Goal: Task Accomplishment & Management: Use online tool/utility

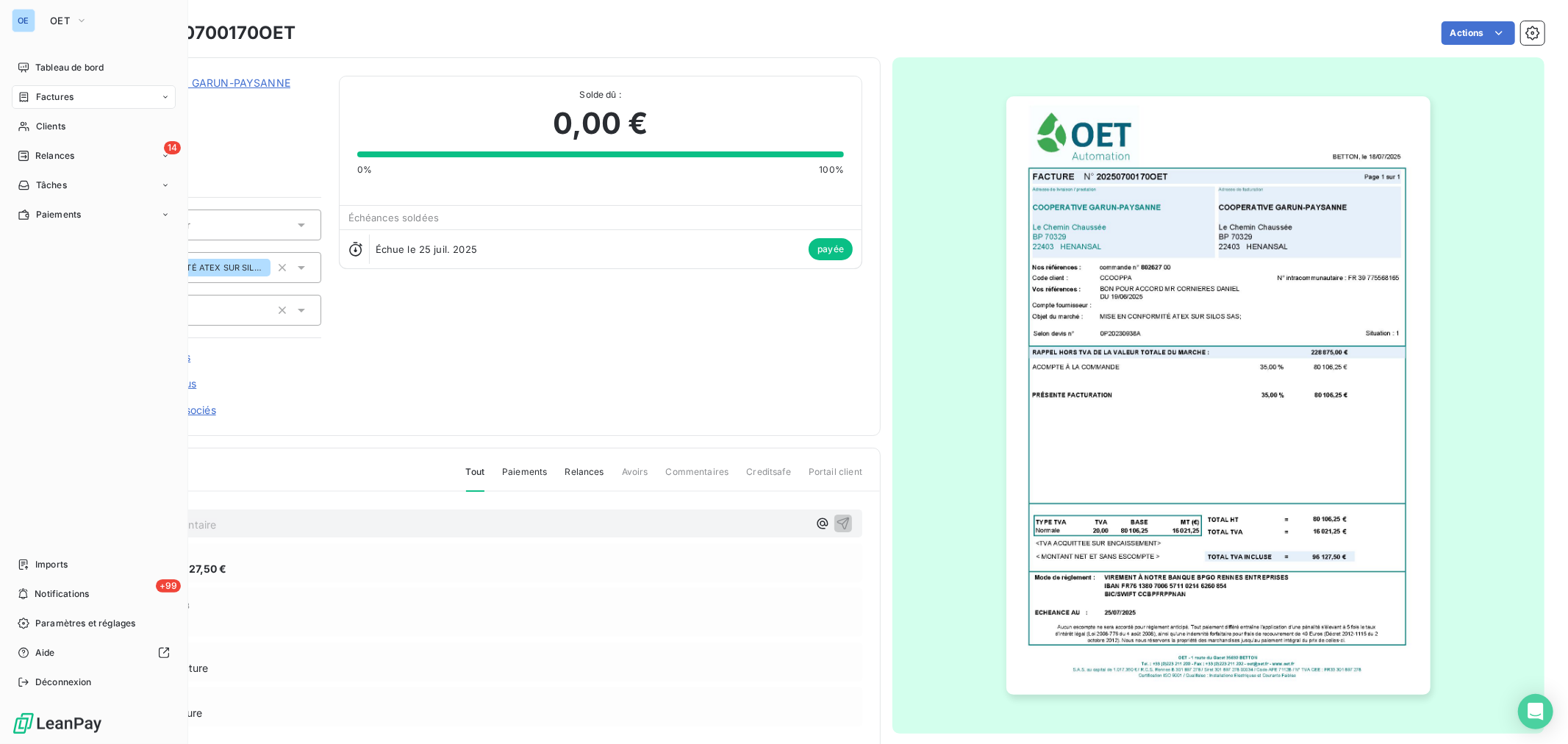
click at [60, 98] on span "Factures" at bounding box center [55, 97] width 37 height 13
click at [52, 91] on span "Factures" at bounding box center [55, 97] width 37 height 13
click at [47, 125] on span "Clients" at bounding box center [51, 126] width 29 height 13
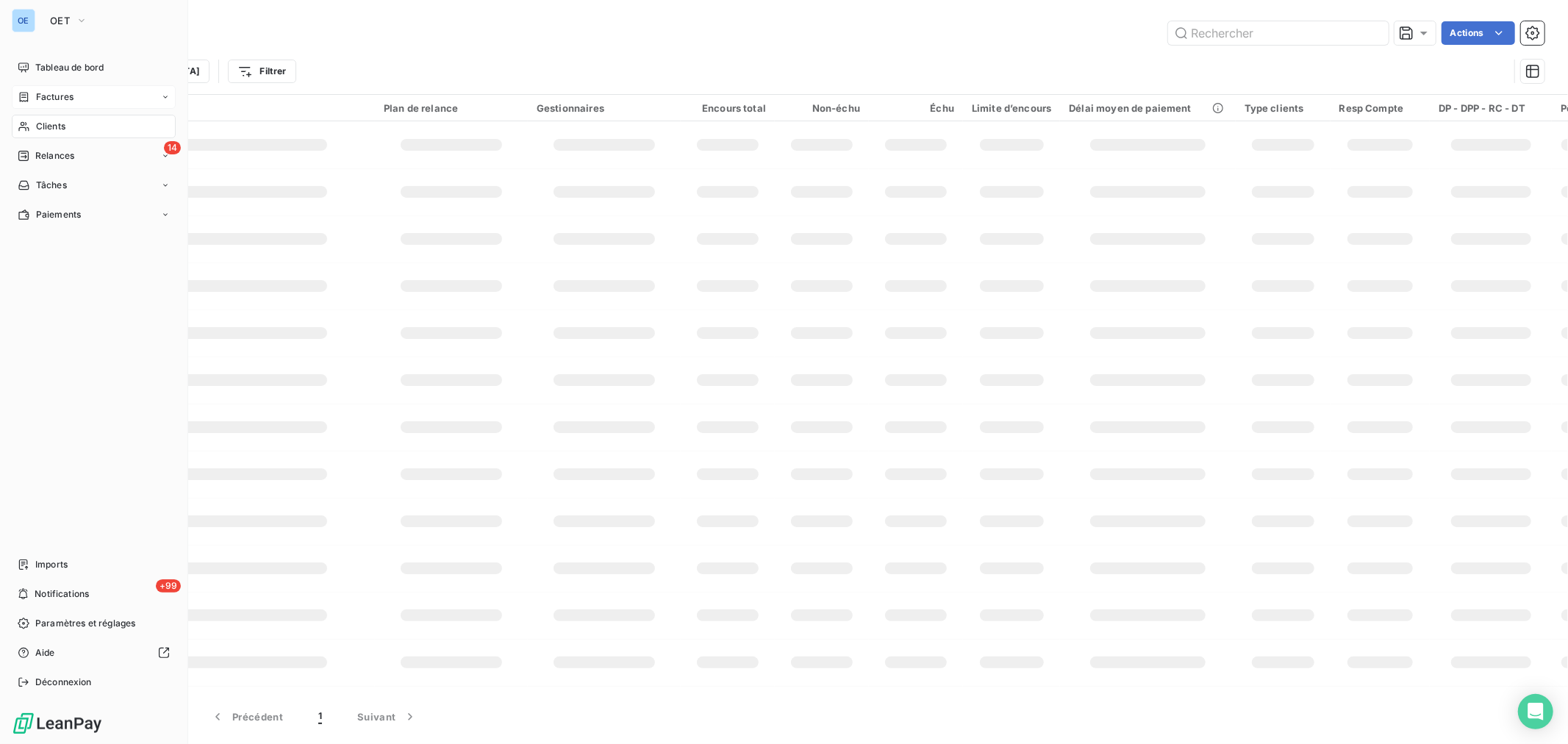
click at [53, 91] on span "Factures" at bounding box center [55, 97] width 37 height 13
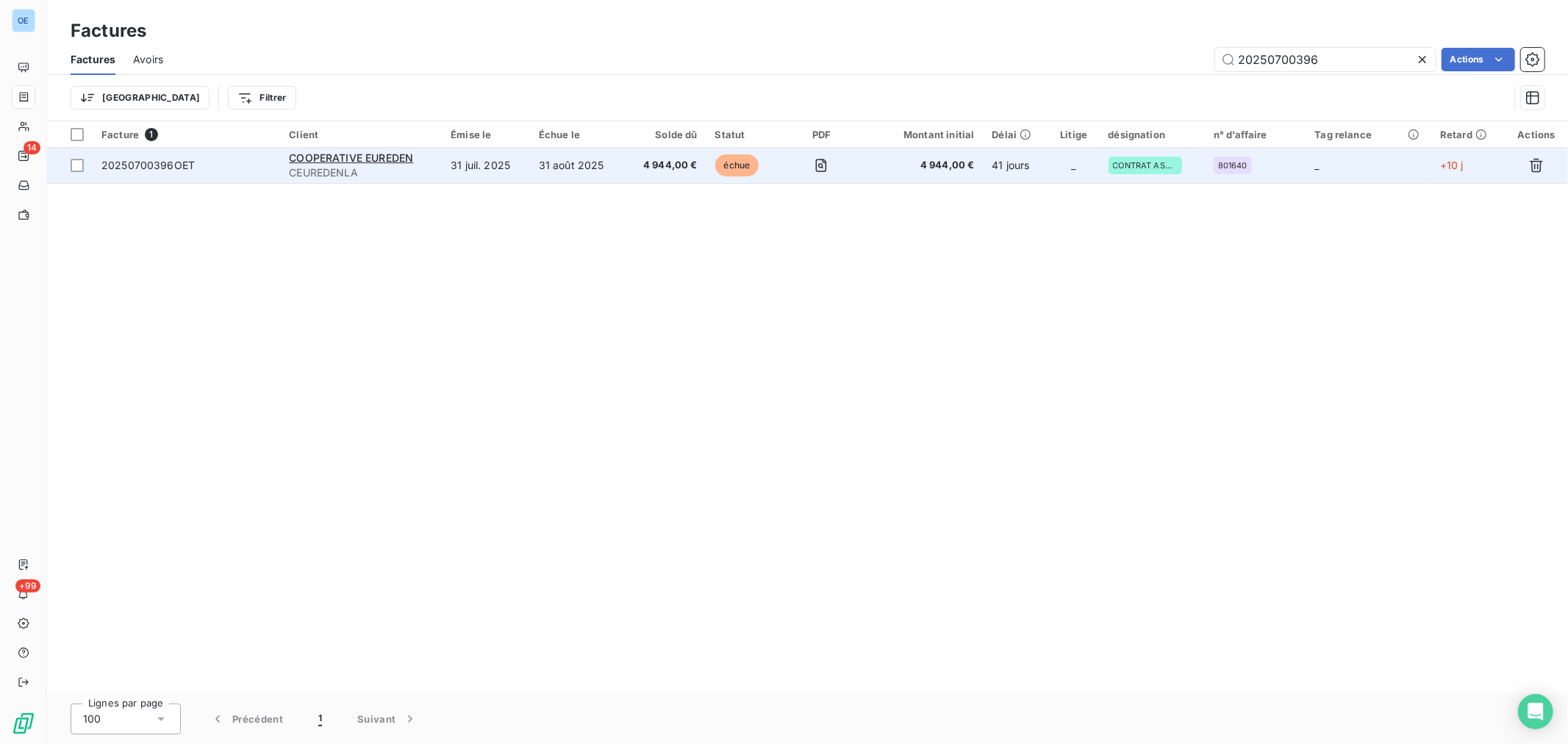
type input "20250700396"
click at [800, 177] on td at bounding box center [821, 165] width 82 height 36
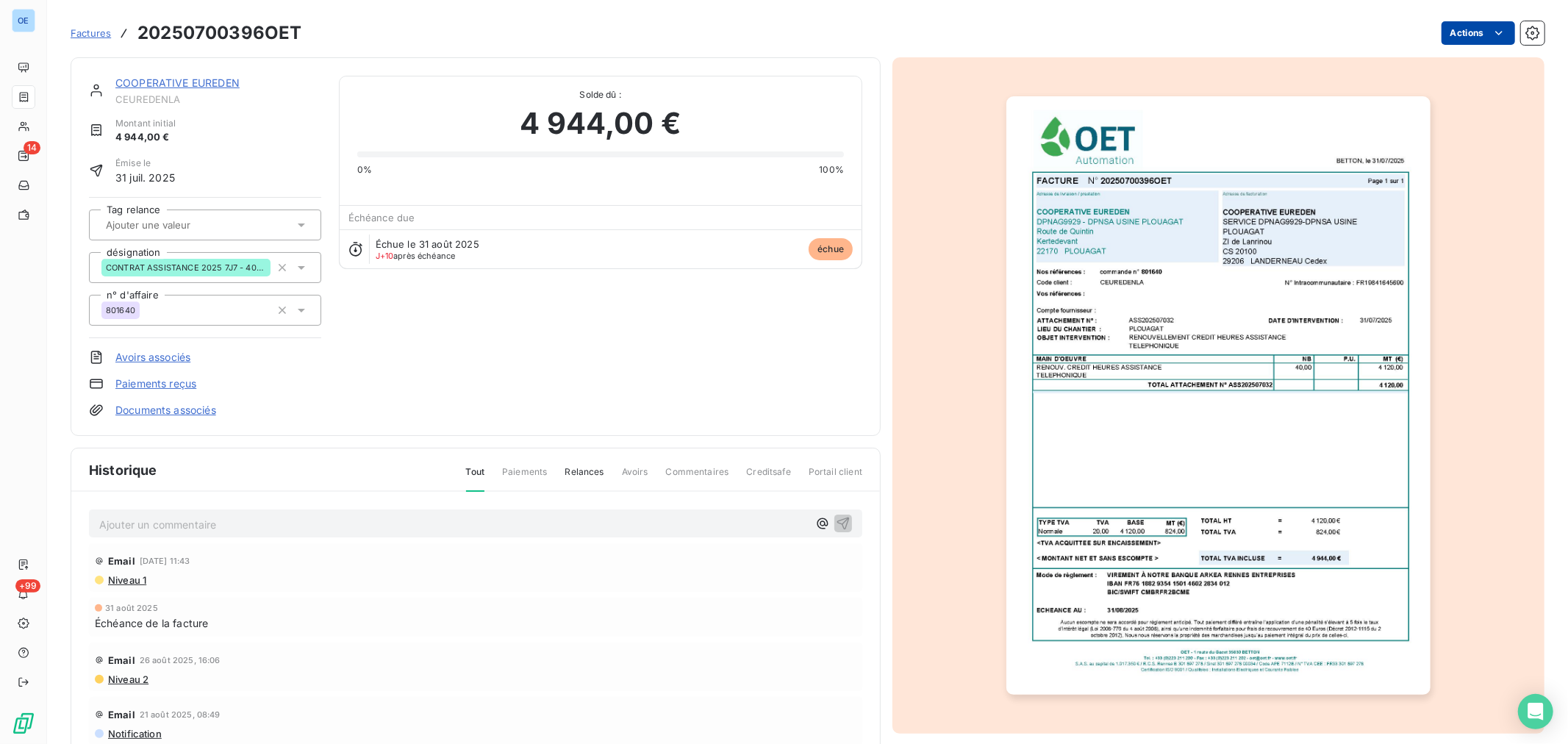
click at [1044, 39] on html "OE 14 +99 Factures 20250700396OET Actions COOPERATIVE EUREDEN CEUREDENLA Montan…" at bounding box center [784, 372] width 1568 height 744
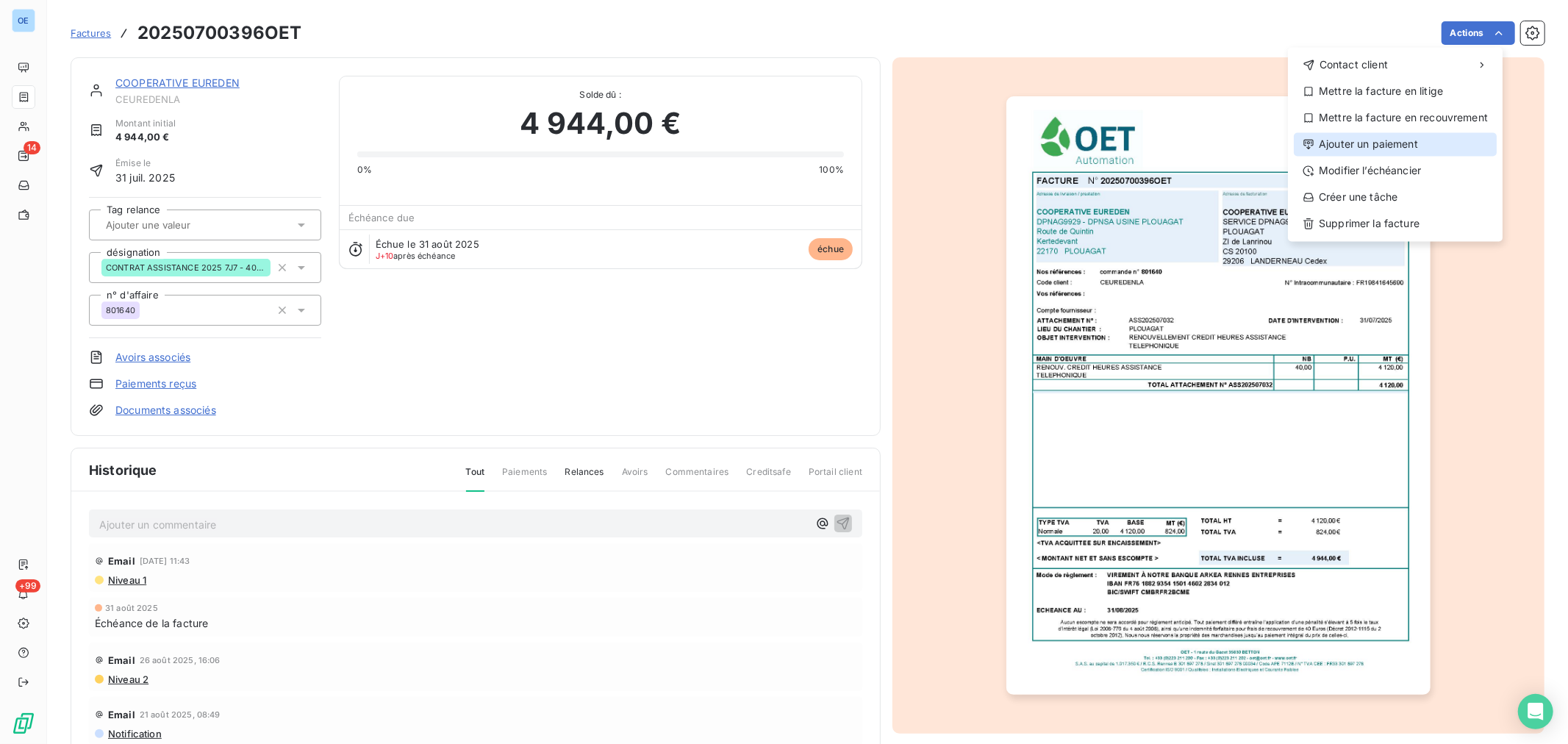
click at [1044, 144] on div "Ajouter un paiement" at bounding box center [1396, 144] width 203 height 23
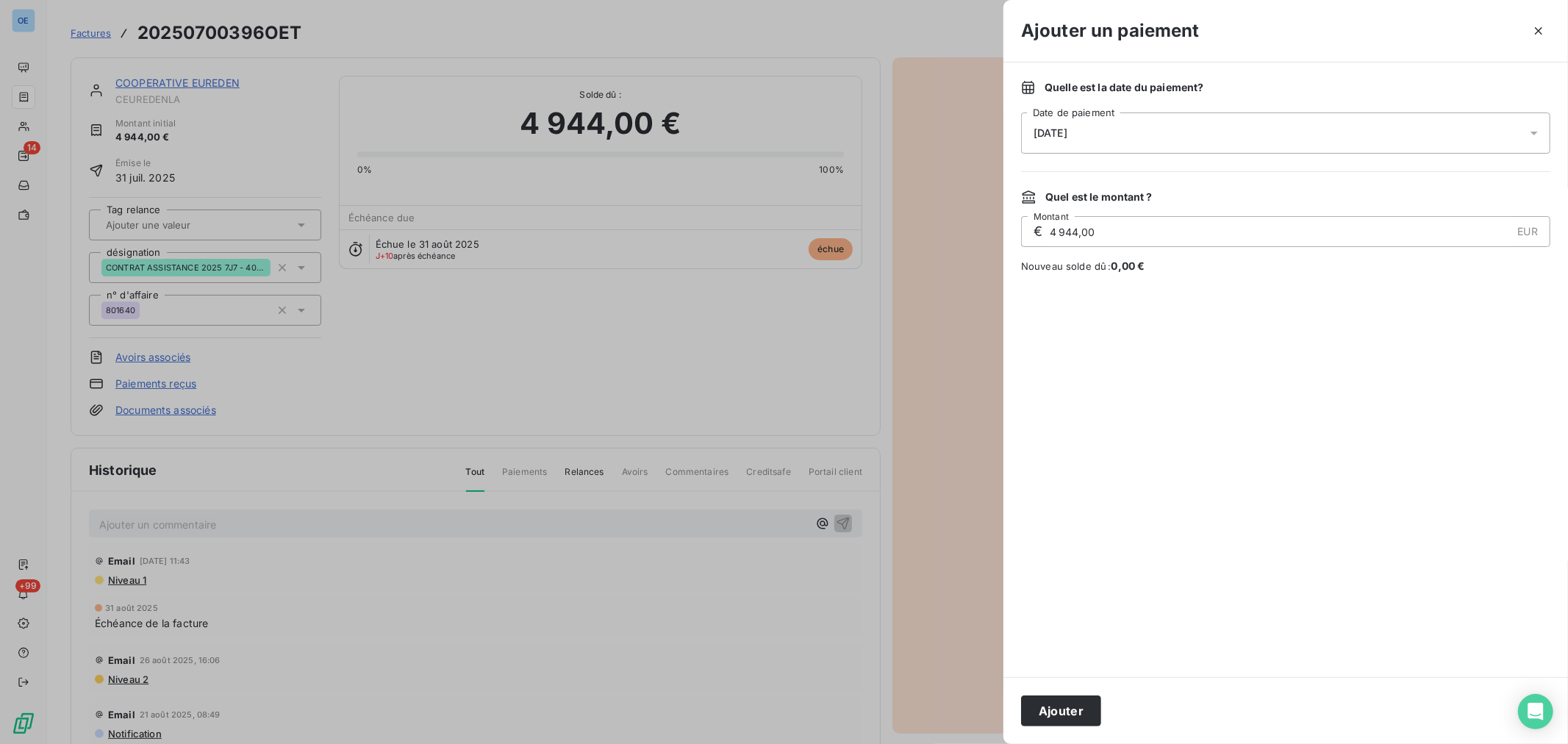
click at [1044, 143] on div "[DATE]" at bounding box center [1286, 133] width 530 height 41
click at [1044, 290] on button "11" at bounding box center [1152, 284] width 29 height 29
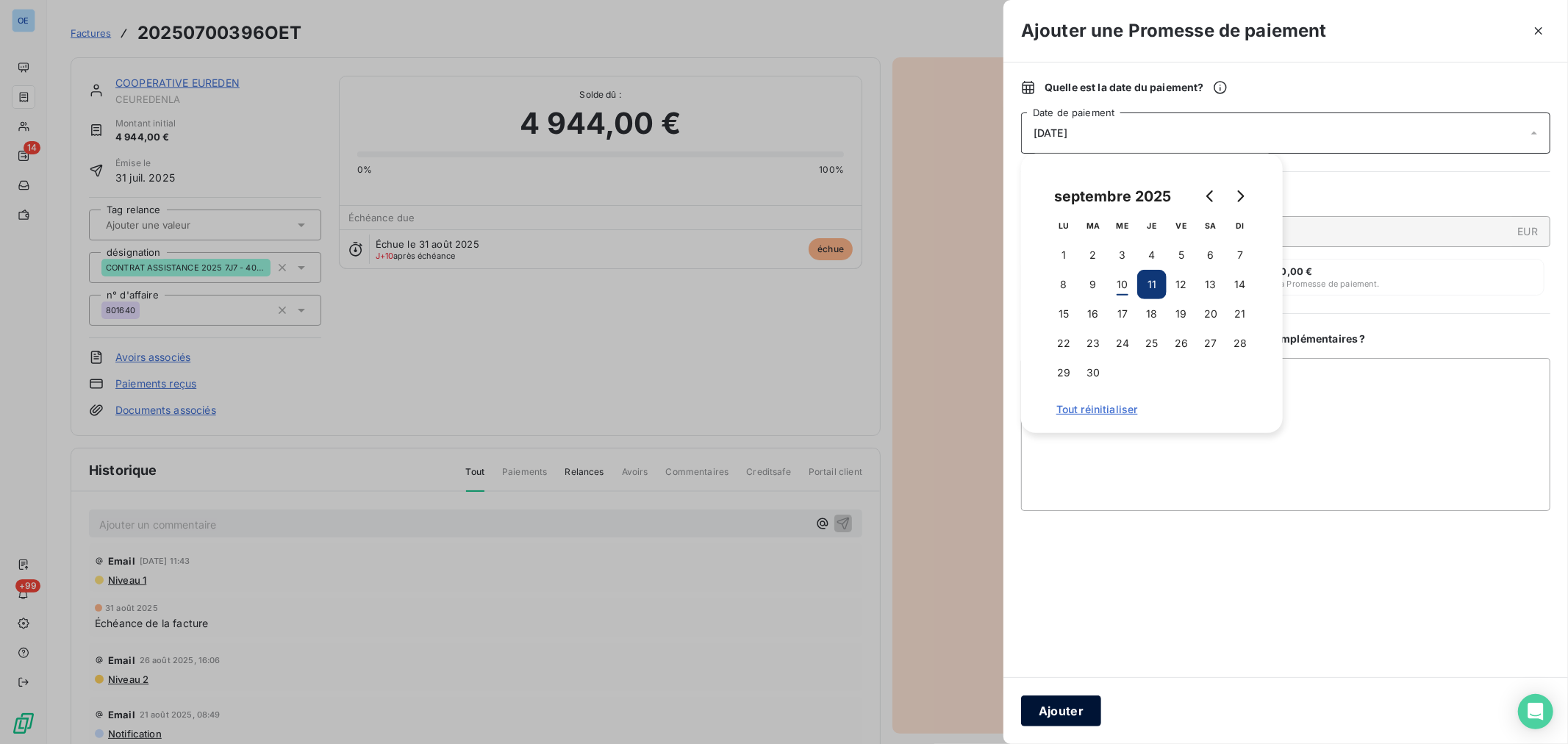
click at [1044, 449] on button "Ajouter" at bounding box center [1061, 711] width 80 height 31
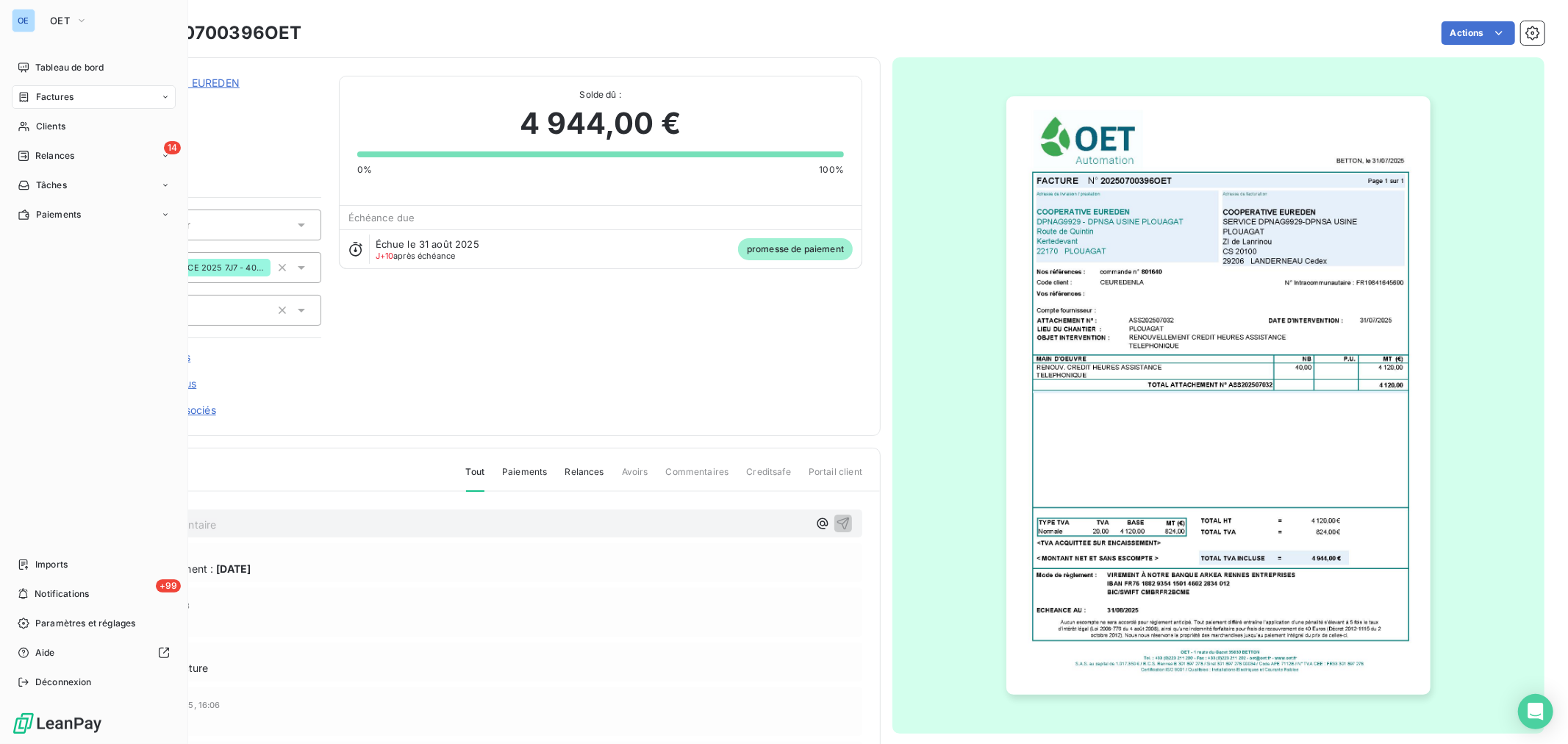
click at [39, 94] on span "Factures" at bounding box center [55, 97] width 37 height 13
click at [75, 99] on div "Factures" at bounding box center [93, 97] width 164 height 23
click at [107, 92] on div "Factures" at bounding box center [93, 97] width 164 height 23
click at [100, 96] on div "Factures" at bounding box center [93, 97] width 164 height 23
click at [79, 130] on div "Factures" at bounding box center [102, 126] width 147 height 23
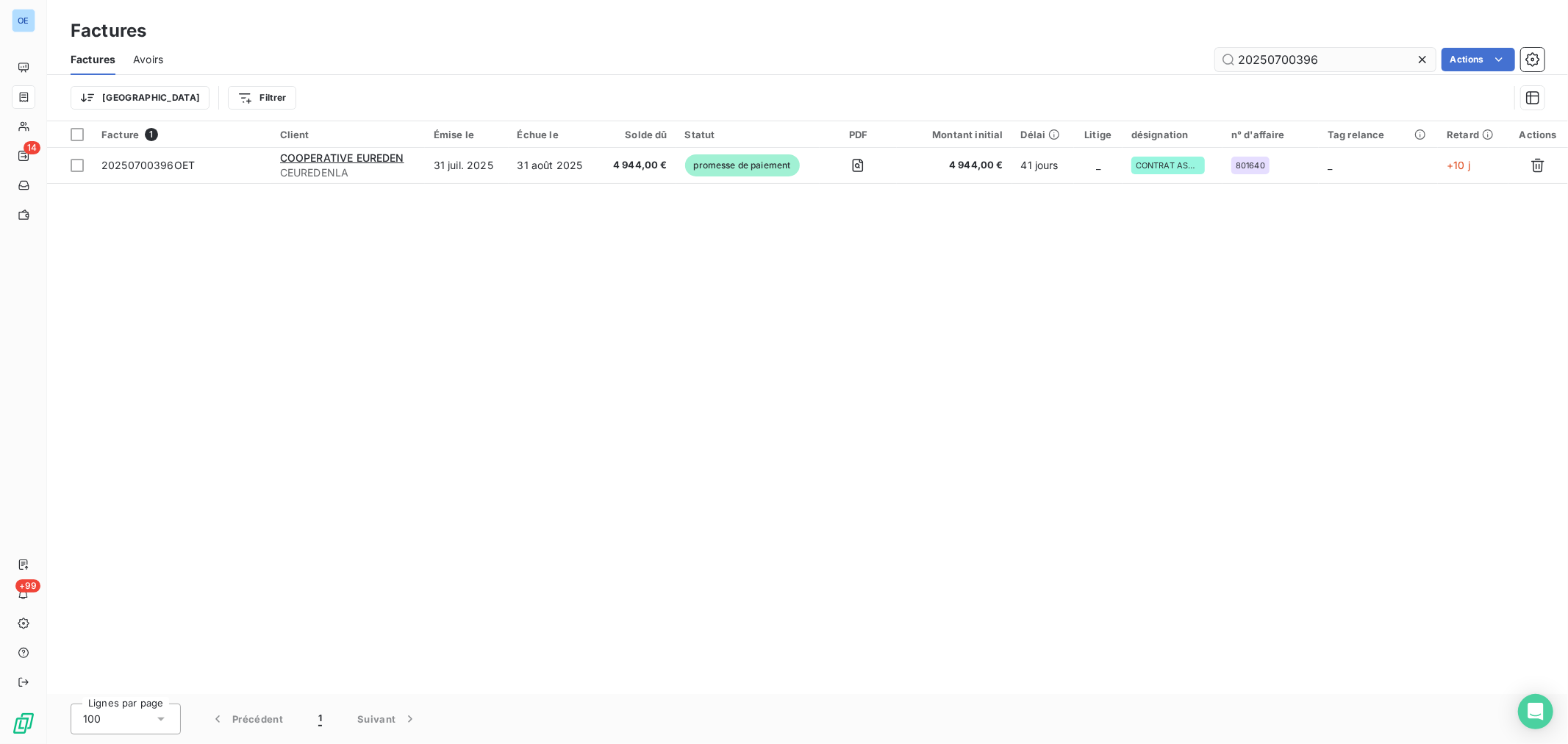
click at [1044, 50] on input "20250700396" at bounding box center [1325, 60] width 220 height 23
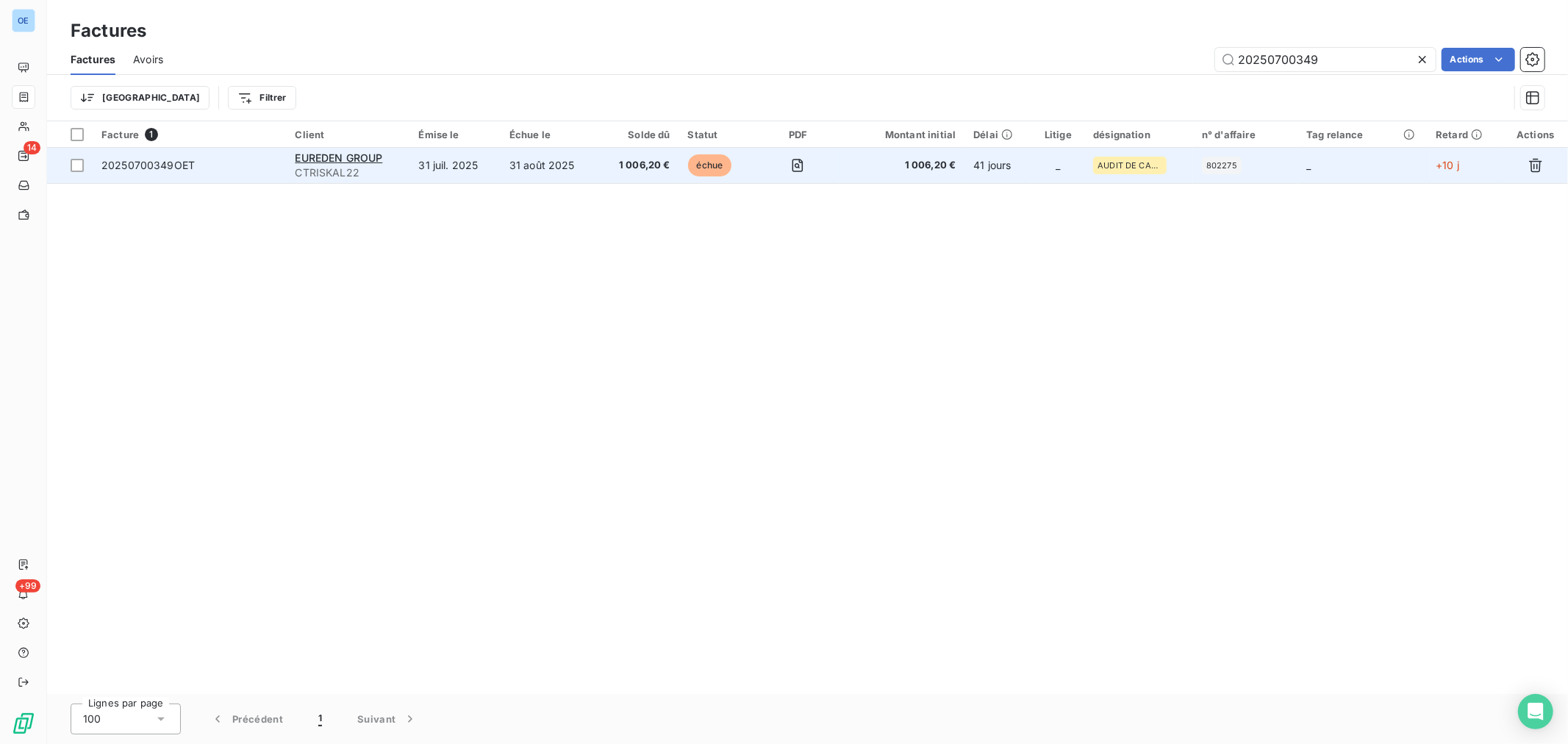
type input "20250700349"
click at [861, 177] on td "1 006,20 €" at bounding box center [902, 165] width 125 height 36
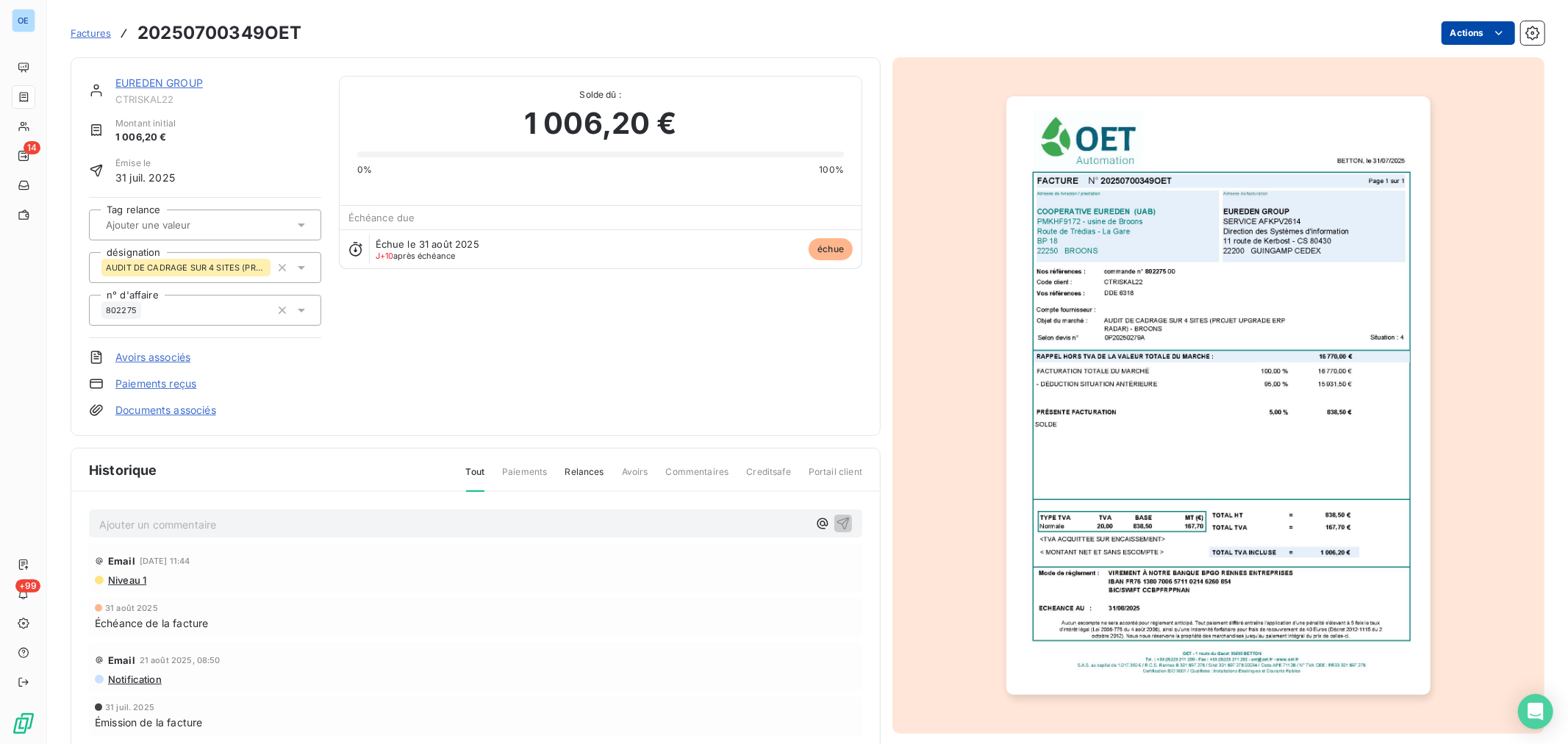
click at [1044, 27] on html "OE 14 +99 Factures 20250700349OET Actions EUREDEN GROUP CTRISKAL22 Montant init…" at bounding box center [784, 372] width 1568 height 744
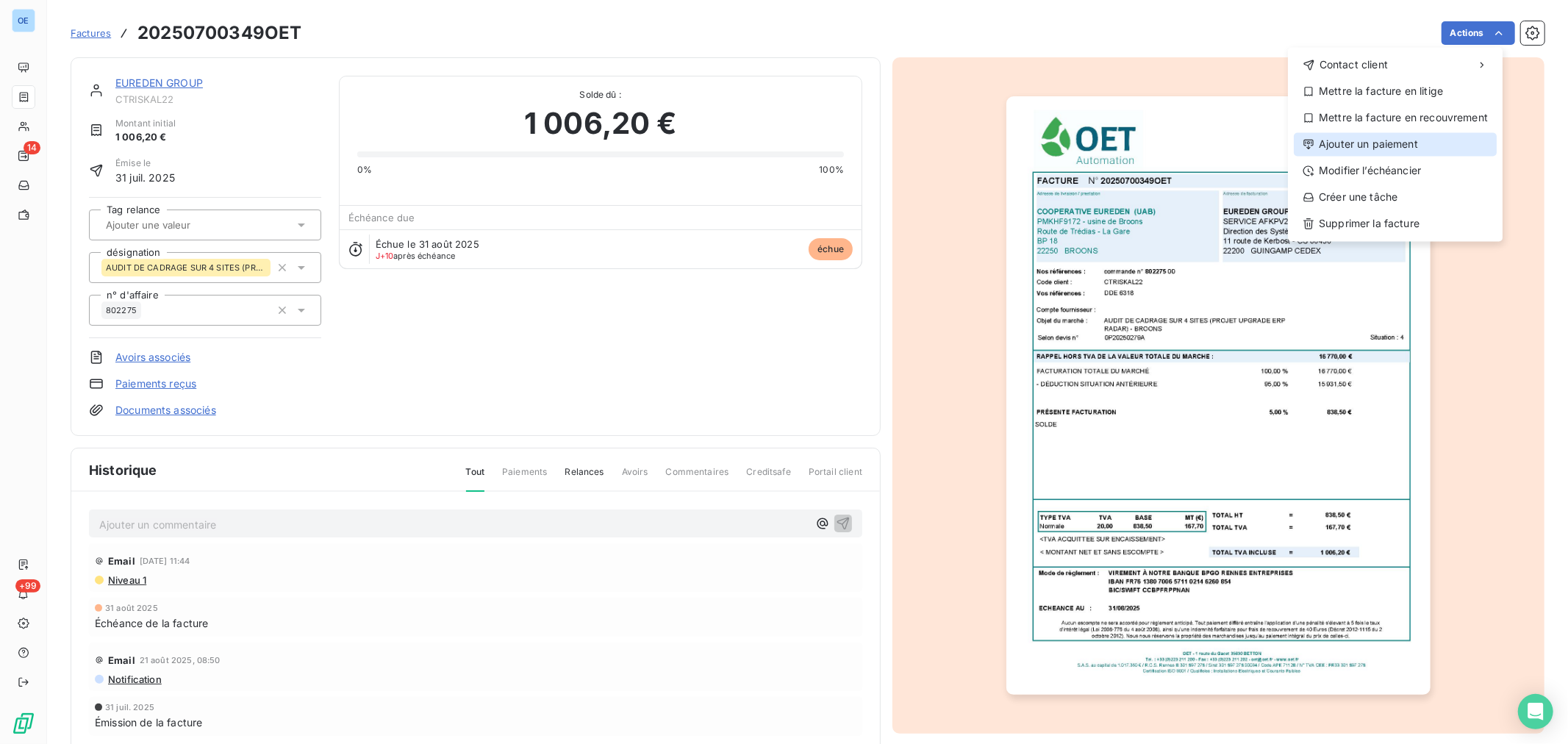
click at [1044, 153] on div "Ajouter un paiement" at bounding box center [1396, 144] width 203 height 23
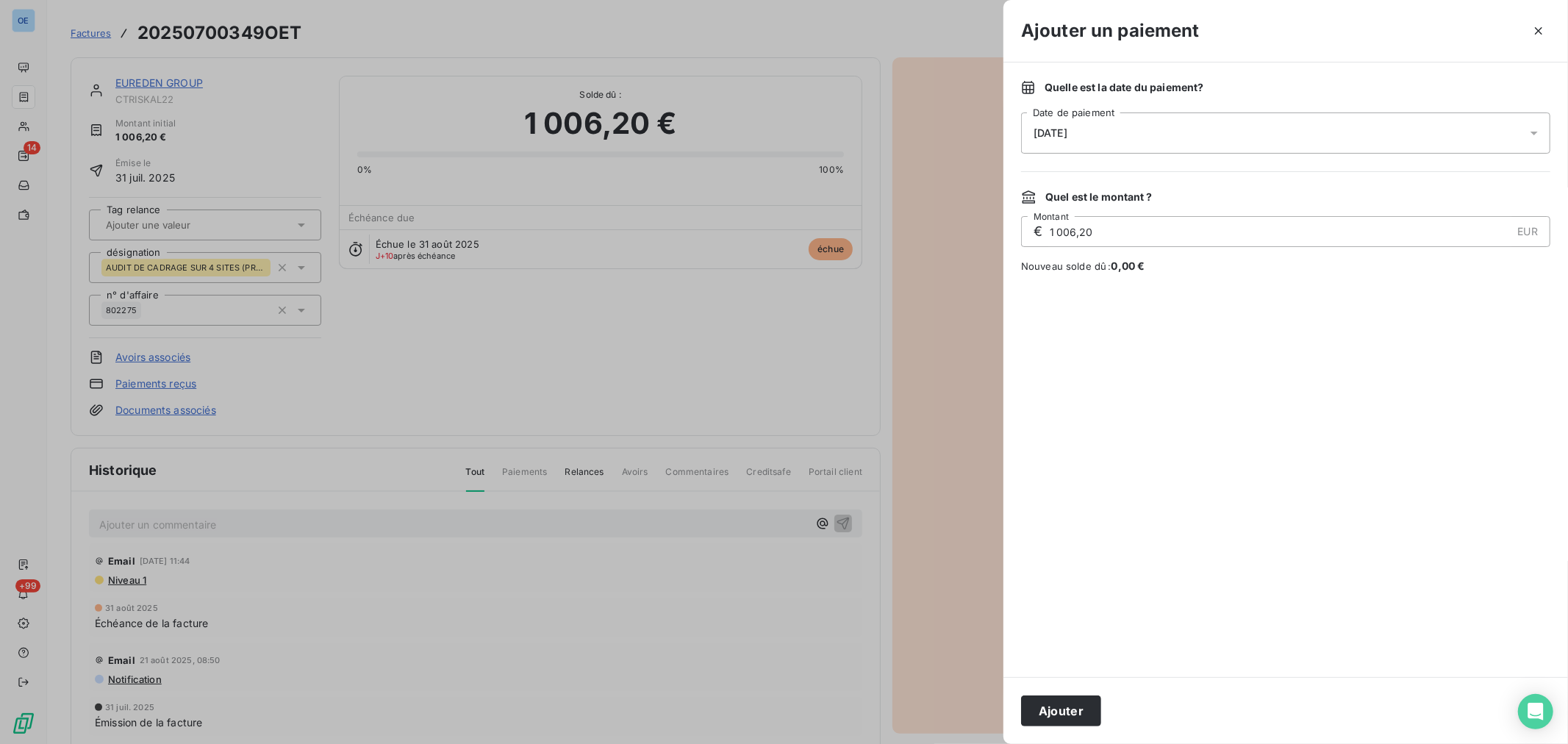
click at [1044, 141] on div "[DATE]" at bounding box center [1286, 133] width 530 height 41
click at [1044, 277] on button "11" at bounding box center [1152, 284] width 29 height 29
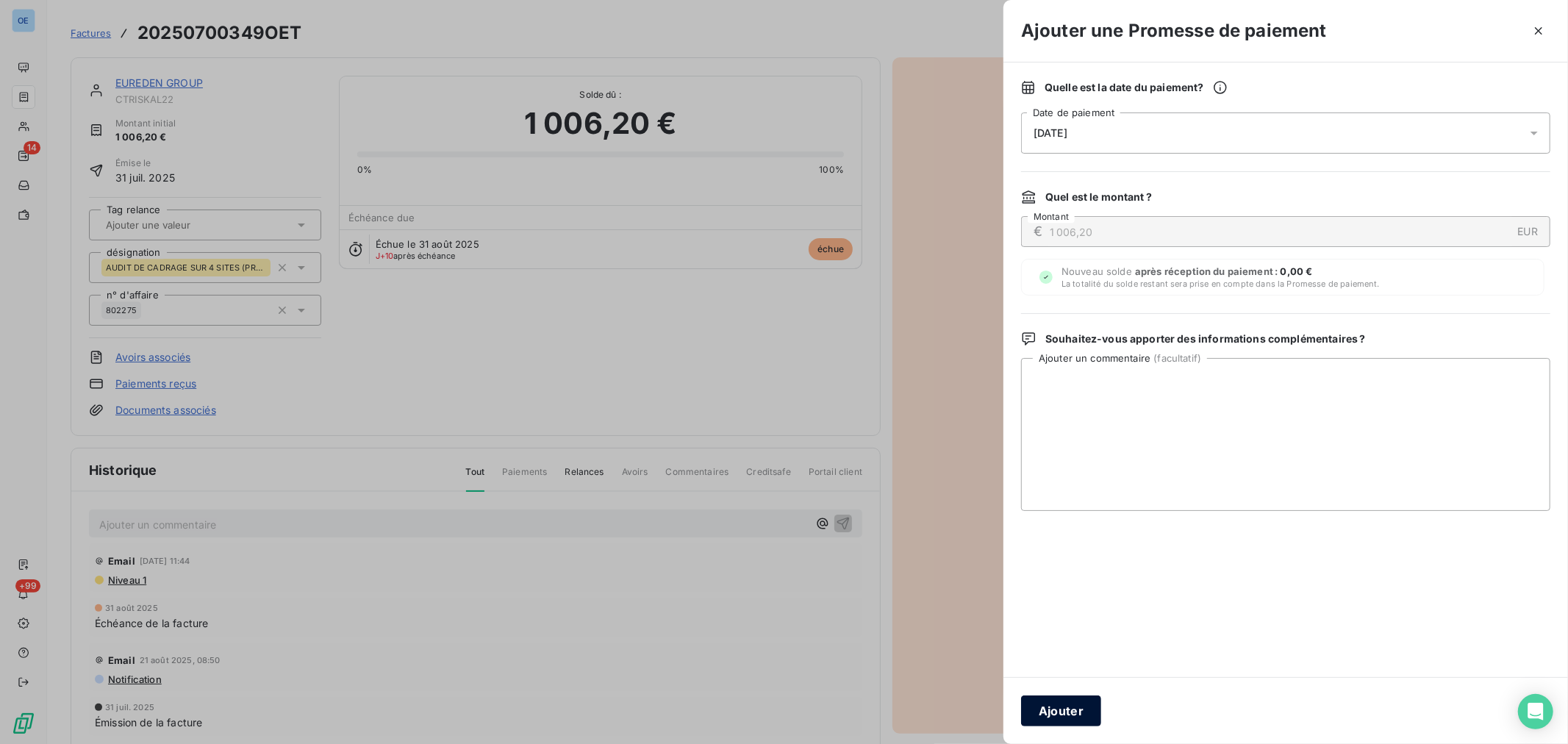
click at [1044, 449] on button "Ajouter" at bounding box center [1061, 711] width 80 height 31
